Goal: Task Accomplishment & Management: Use online tool/utility

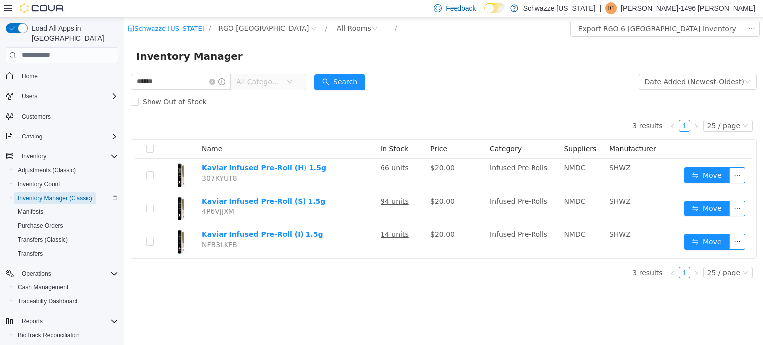
click at [54, 194] on span "Inventory Manager (Classic)" at bounding box center [55, 198] width 75 height 8
click at [49, 180] on span "Inventory Count" at bounding box center [39, 184] width 42 height 8
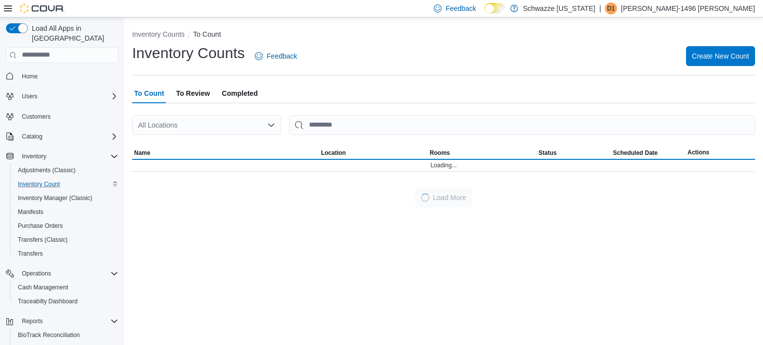
click at [203, 118] on div "All Locations" at bounding box center [206, 125] width 149 height 20
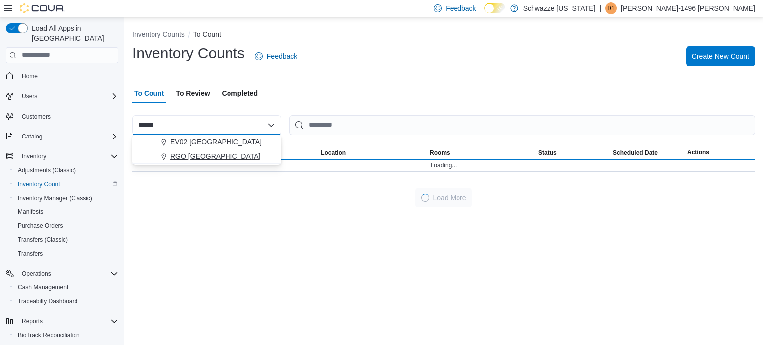
type input "******"
click at [209, 156] on span "RGO [GEOGRAPHIC_DATA]" at bounding box center [215, 157] width 90 height 10
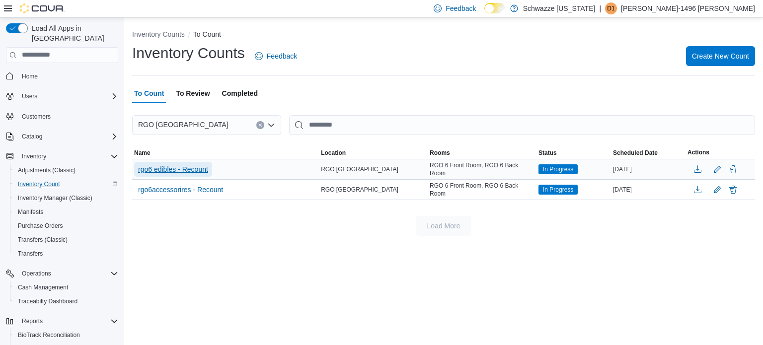
click at [180, 167] on span "rgo6 edibles - Recount" at bounding box center [173, 169] width 70 height 10
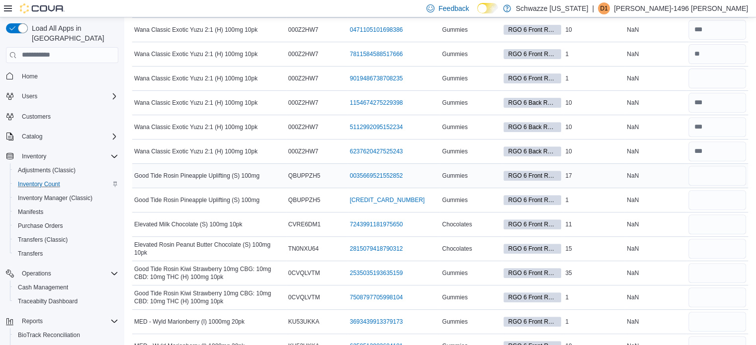
scroll to position [385, 0]
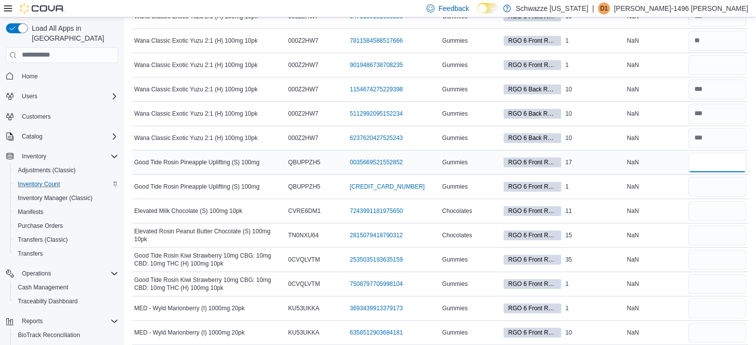
click at [736, 160] on input "number" at bounding box center [717, 163] width 58 height 20
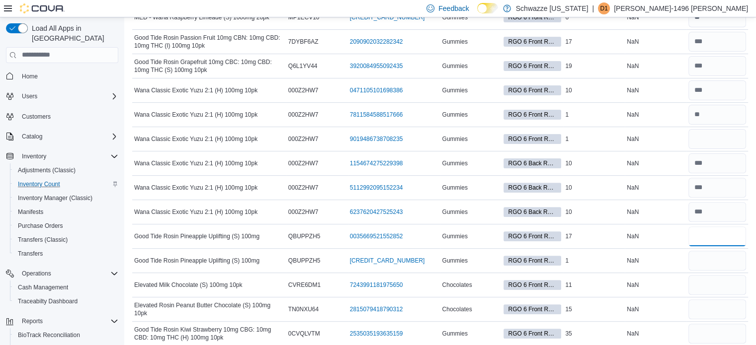
scroll to position [383, 0]
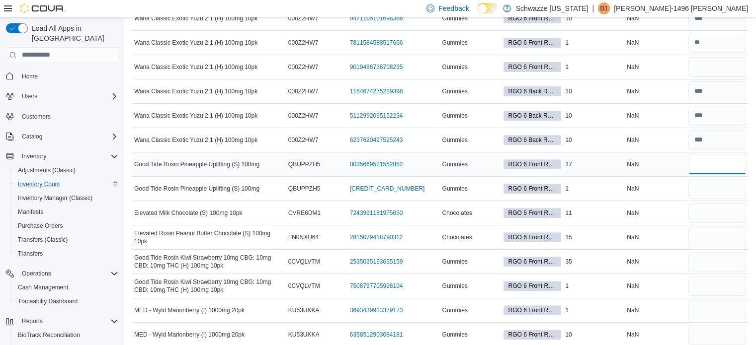
type input "**"
click at [725, 183] on input "number" at bounding box center [717, 189] width 58 height 20
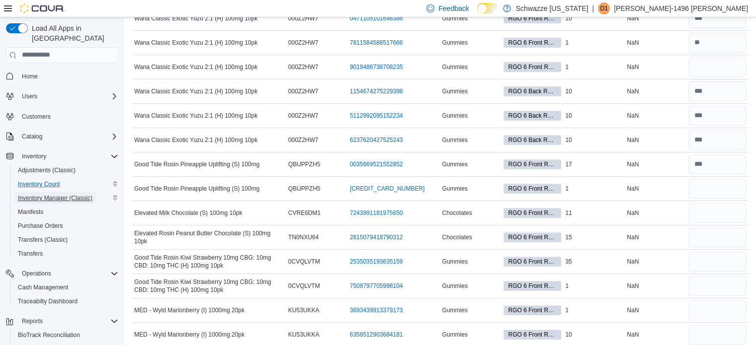
drag, startPoint x: 719, startPoint y: 184, endPoint x: 31, endPoint y: 188, distance: 688.0
click at [31, 194] on span "Inventory Manager (Classic)" at bounding box center [55, 198] width 75 height 8
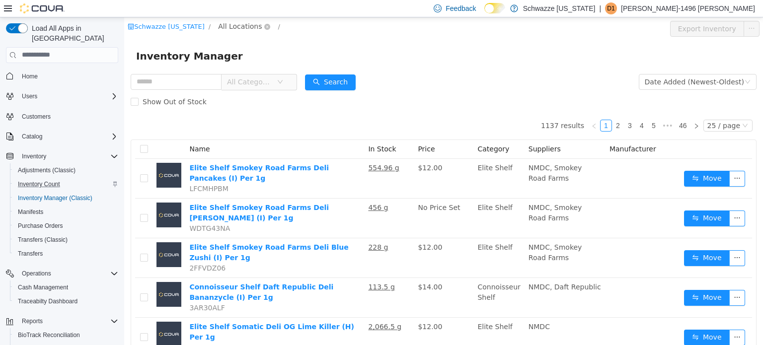
click at [236, 24] on span "All Locations" at bounding box center [240, 25] width 44 height 11
click at [238, 31] on span "All Locations" at bounding box center [240, 25] width 44 height 11
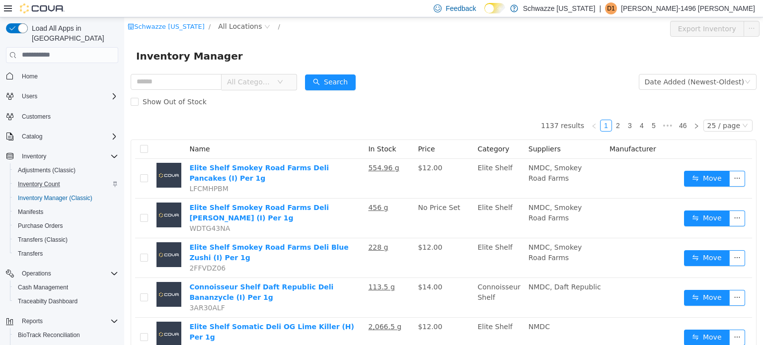
drag, startPoint x: 242, startPoint y: 30, endPoint x: 247, endPoint y: 49, distance: 19.5
click at [240, 27] on span "All Locations" at bounding box center [240, 25] width 44 height 11
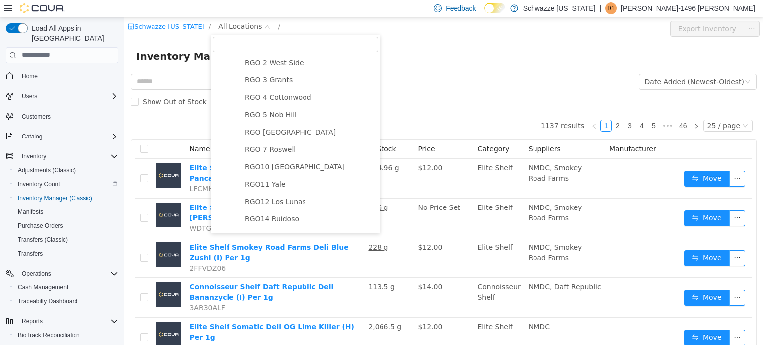
scroll to position [350, 0]
click at [277, 132] on span "RGO [GEOGRAPHIC_DATA]" at bounding box center [290, 130] width 91 height 8
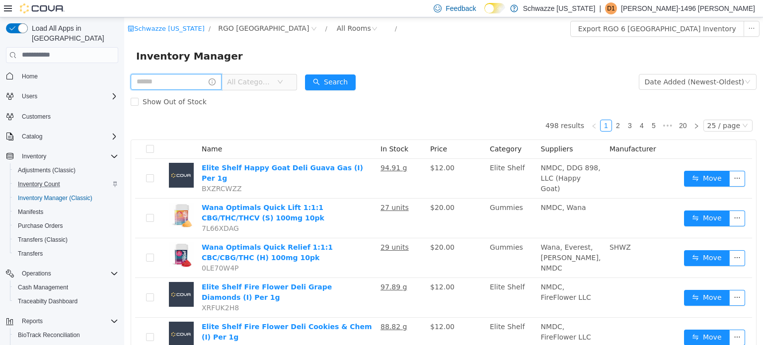
click at [179, 80] on input "text" at bounding box center [176, 82] width 91 height 16
type input "******"
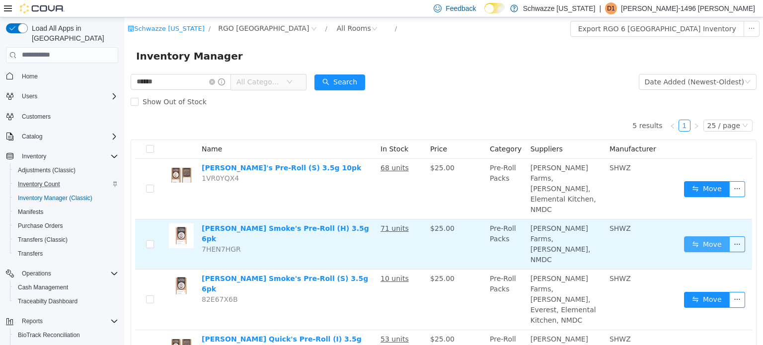
click at [687, 236] on button "Move" at bounding box center [707, 244] width 46 height 16
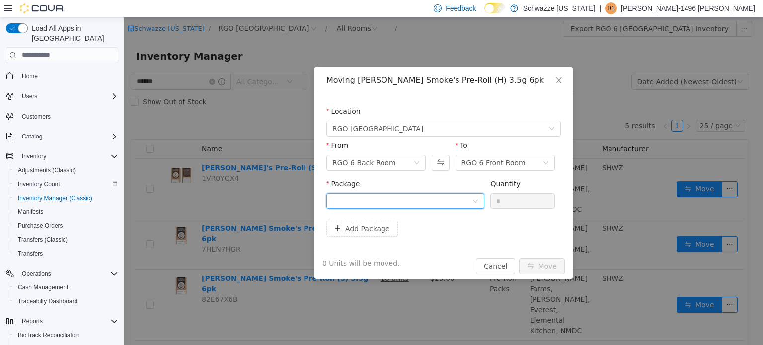
click at [471, 195] on div at bounding box center [402, 200] width 140 height 15
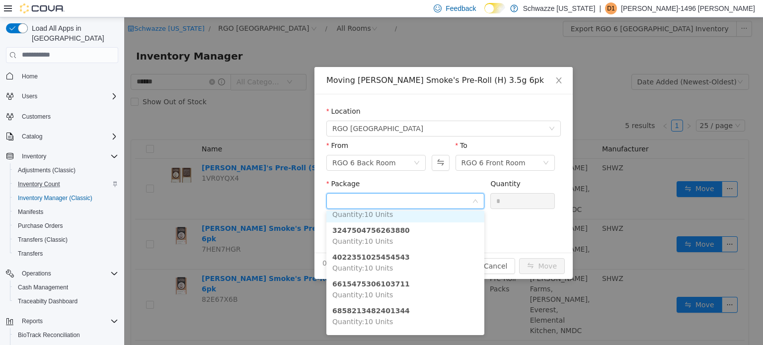
scroll to position [83, 0]
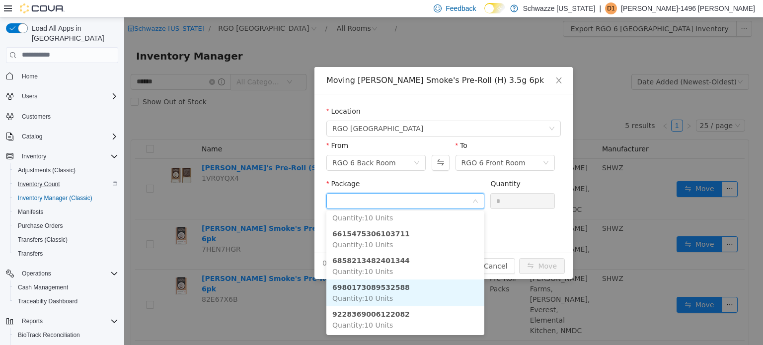
click at [383, 287] on strong "6980173089532588" at bounding box center [370, 287] width 77 height 8
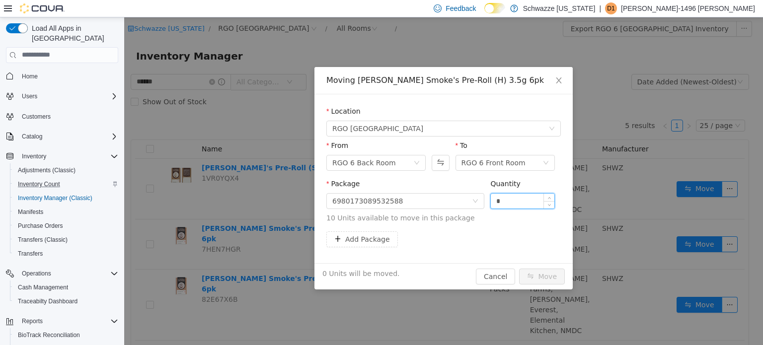
click at [512, 200] on input "*" at bounding box center [523, 200] width 64 height 15
type input "***"
click at [519, 268] on button "Move" at bounding box center [542, 276] width 46 height 16
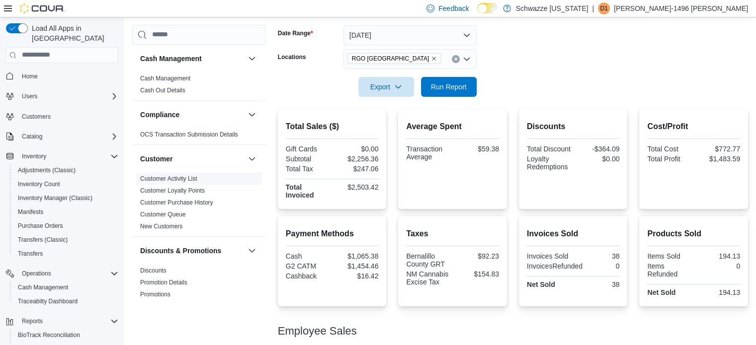
scroll to position [144, 0]
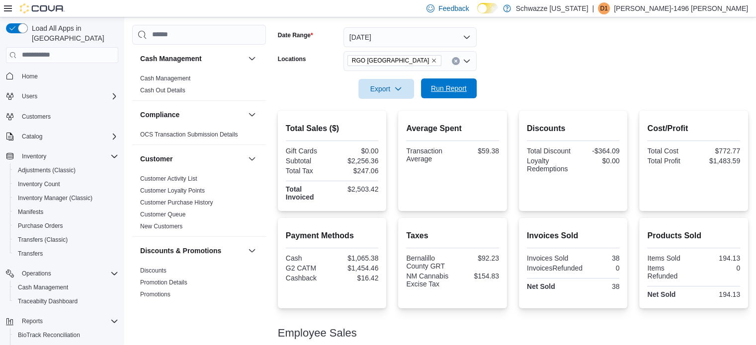
click at [443, 86] on span "Run Report" at bounding box center [449, 88] width 36 height 10
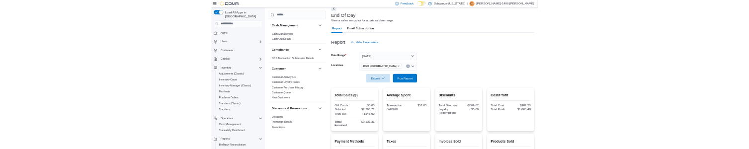
scroll to position [0, 0]
